Goal: Task Accomplishment & Management: Manage account settings

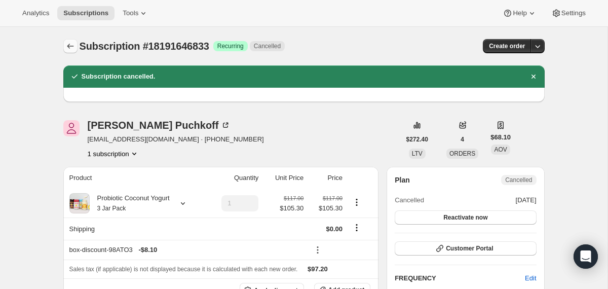
click at [66, 47] on icon "Subscriptions" at bounding box center [70, 46] width 10 height 10
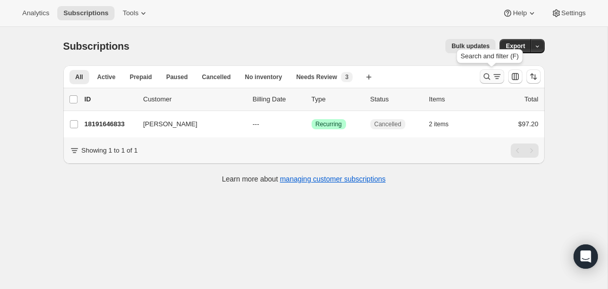
click at [491, 76] on icon "Search and filter results" at bounding box center [487, 76] width 10 height 10
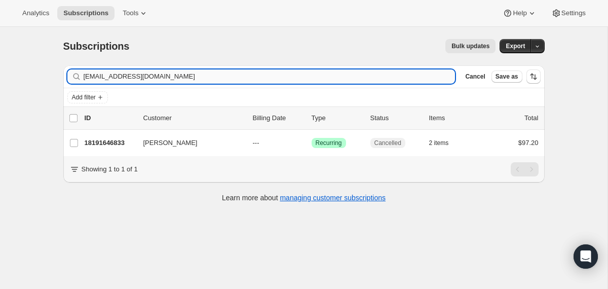
click at [321, 77] on input "[EMAIL_ADDRESS][DOMAIN_NAME]" at bounding box center [270, 76] width 372 height 14
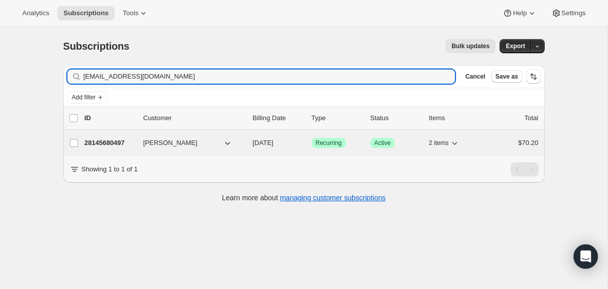
type input "[EMAIL_ADDRESS][DOMAIN_NAME]"
click at [250, 145] on div "28145680497 [PERSON_NAME] [DATE] Success Recurring Success Active 2 items $70.20" at bounding box center [312, 143] width 454 height 14
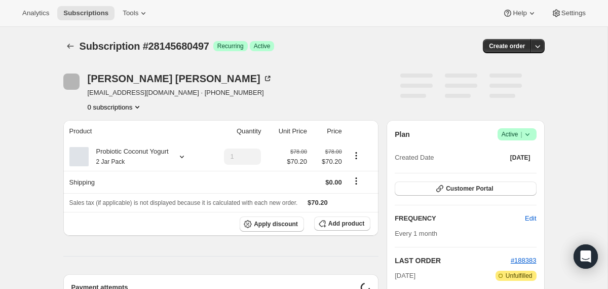
click at [529, 136] on icon at bounding box center [528, 134] width 10 height 10
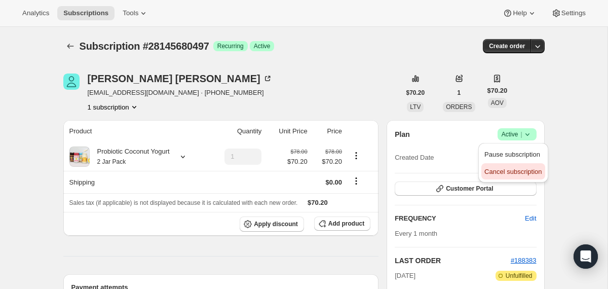
click at [508, 171] on span "Cancel subscription" at bounding box center [513, 172] width 57 height 8
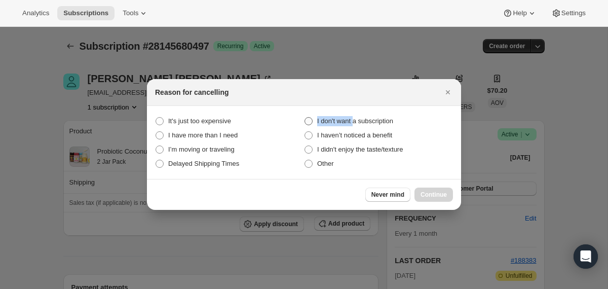
click at [357, 116] on span "I don't want a subscription" at bounding box center [355, 121] width 76 height 10
click at [368, 117] on span "I don't want a subscription" at bounding box center [355, 121] width 76 height 8
click at [305, 117] on subscription "I don't want a subscription" at bounding box center [305, 117] width 1 height 1
radio subscription "true"
click at [418, 198] on button "Continue" at bounding box center [434, 195] width 39 height 14
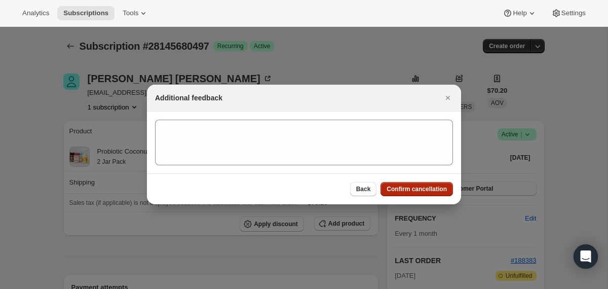
click at [418, 198] on div "Back Confirm cancellation" at bounding box center [304, 188] width 314 height 31
click at [413, 185] on button "Confirm cancellation" at bounding box center [417, 189] width 73 height 14
